Goal: Task Accomplishment & Management: Complete application form

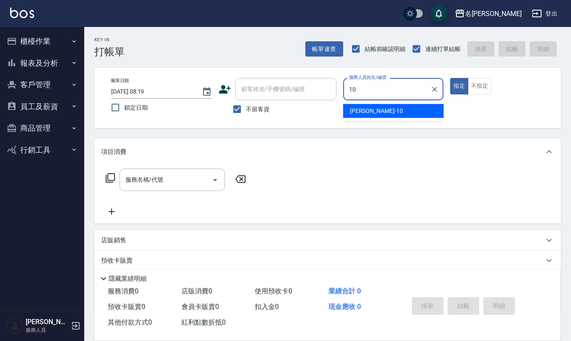
type input "[PERSON_NAME]-10"
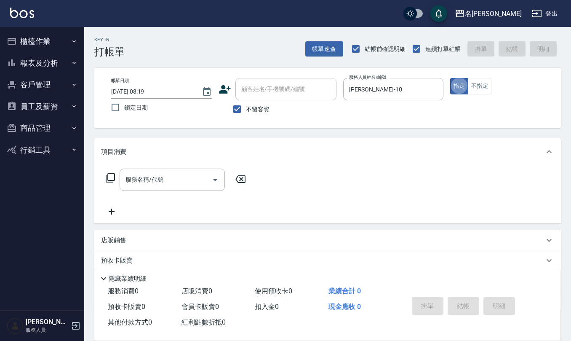
type button "true"
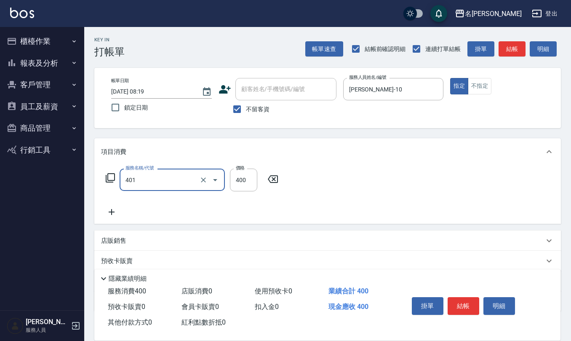
type input "剪髮(401)"
type input "50"
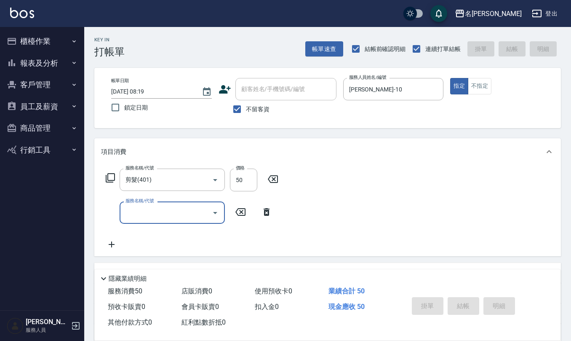
type input "[DATE] 11:51"
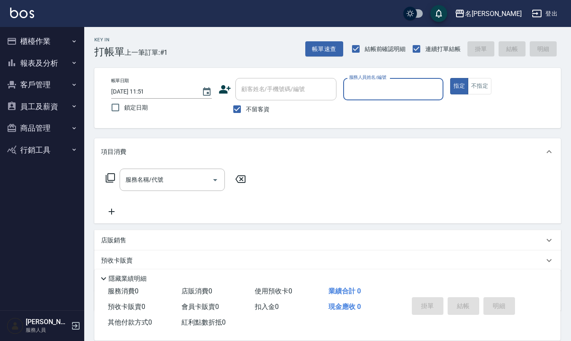
click at [450, 78] on button "指定" at bounding box center [459, 86] width 18 height 16
click at [381, 88] on input "服務人員姓名/編號" at bounding box center [393, 89] width 93 height 15
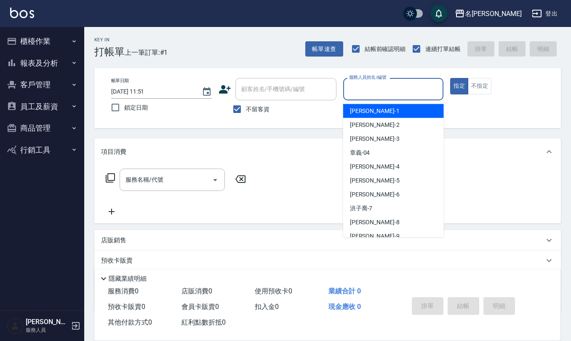
click at [381, 88] on input "服務人員姓名/編號" at bounding box center [393, 89] width 93 height 15
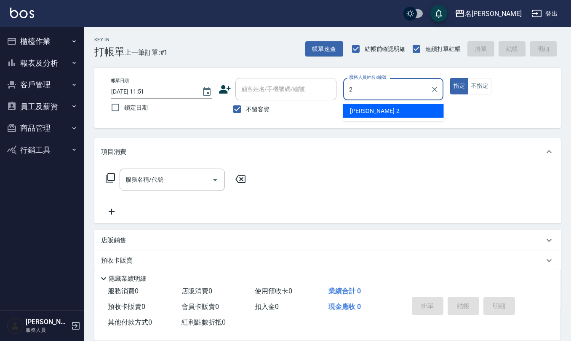
type input "[PERSON_NAME]-2"
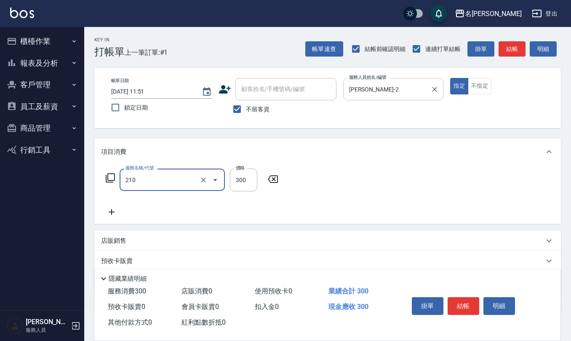
type input "[PERSON_NAME]洗髮精(210)"
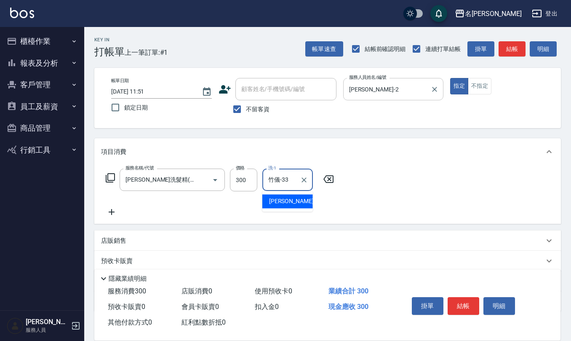
type input "竹儀-33"
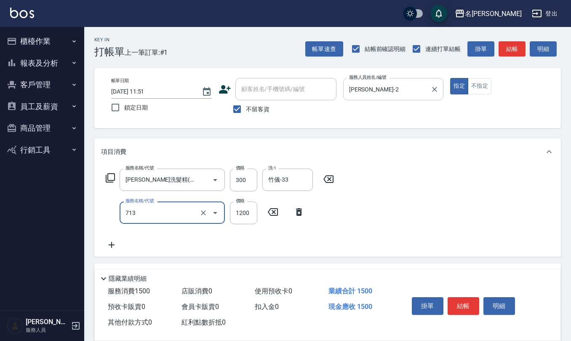
type input "水樣結構式1200(713)"
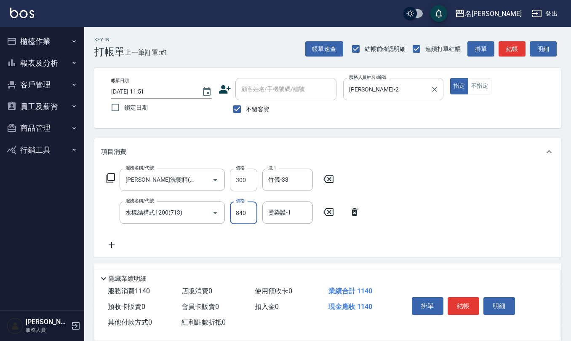
type input "840"
type input "竹儀-33"
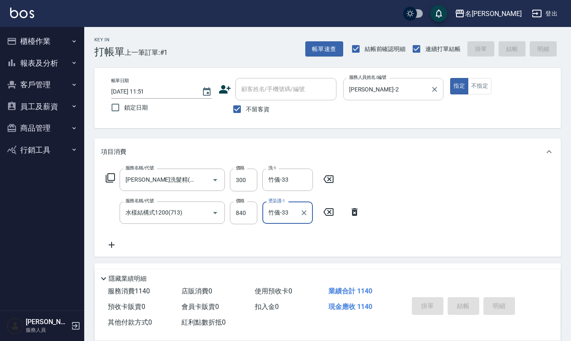
type input "[DATE] 12:11"
